Goal: Navigation & Orientation: Go to known website

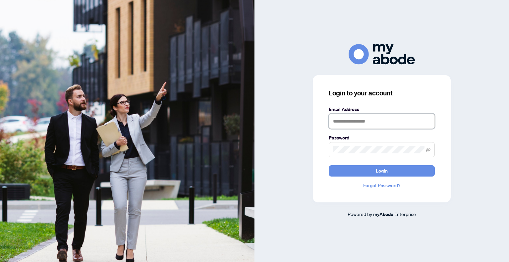
type input "**********"
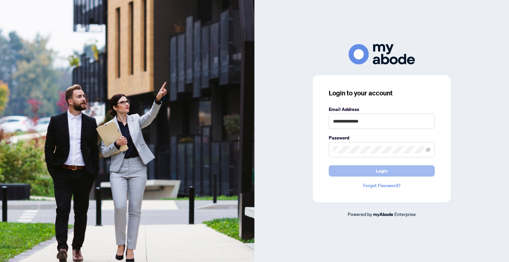
click at [382, 175] on span "Login" at bounding box center [382, 171] width 12 height 11
